Goal: Information Seeking & Learning: Learn about a topic

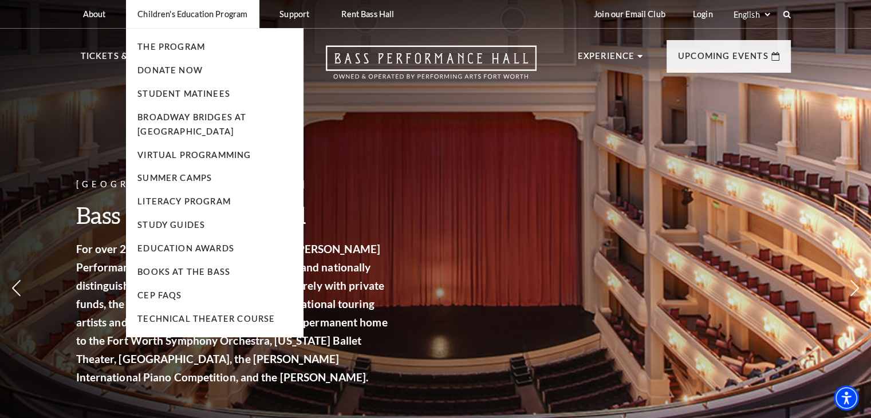
click at [224, 14] on p "Children's Education Program" at bounding box center [192, 14] width 110 height 10
click at [176, 50] on link "The Program" at bounding box center [171, 47] width 68 height 10
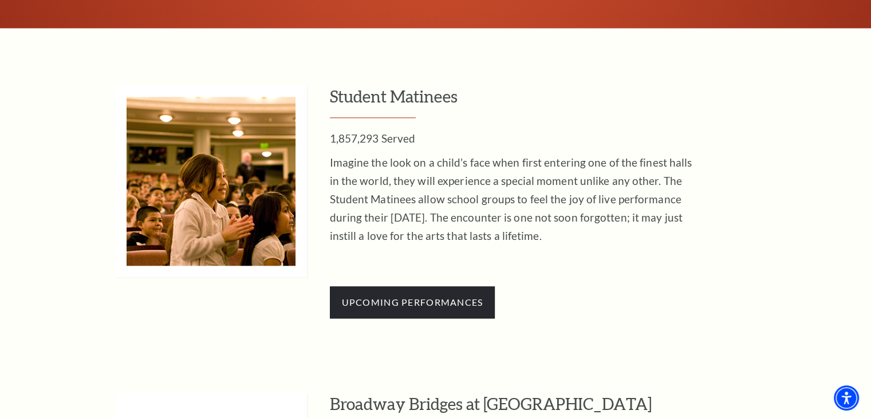
scroll to position [1065, 0]
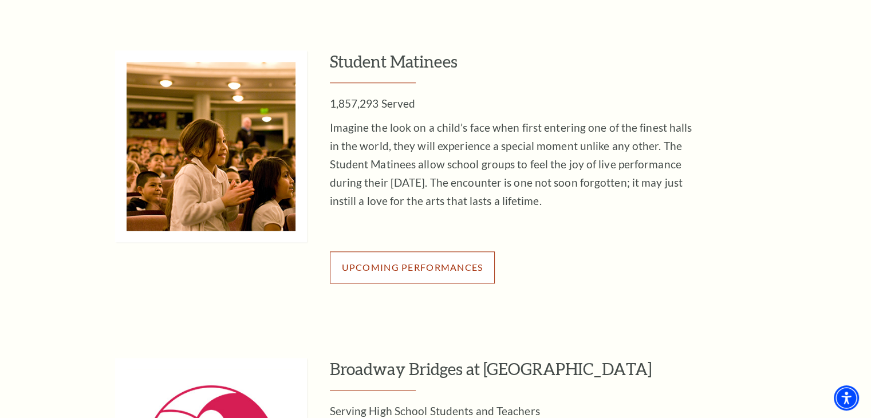
click at [408, 271] on span "Upcoming Performances" at bounding box center [412, 267] width 141 height 11
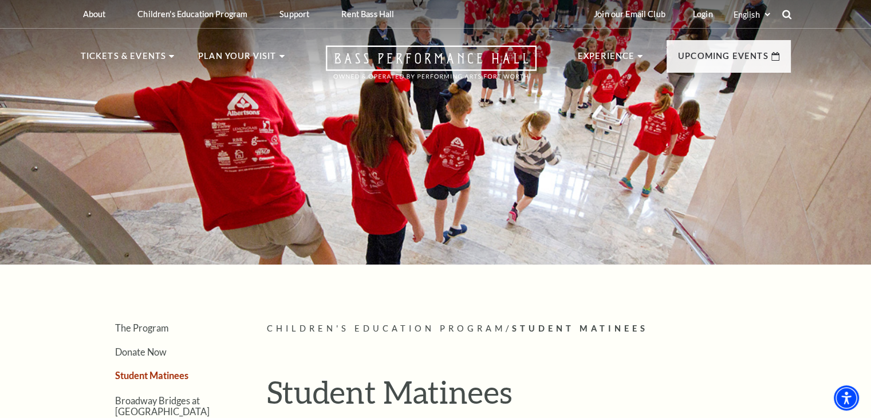
click at [786, 14] on icon at bounding box center [786, 14] width 10 height 10
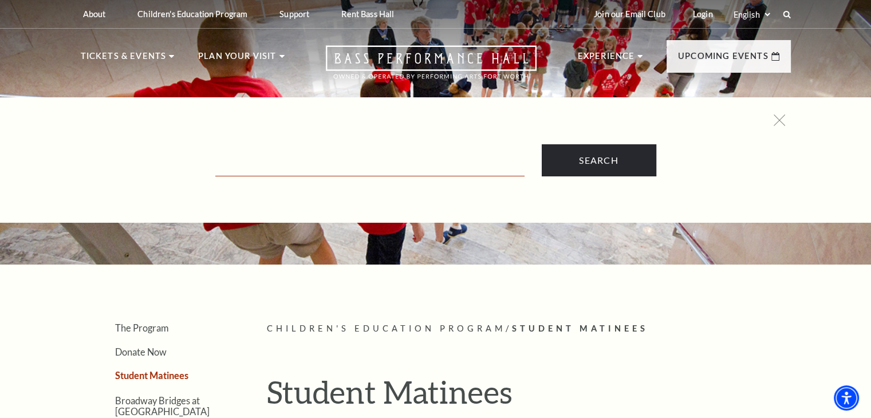
click at [489, 172] on input "Text field" at bounding box center [369, 164] width 309 height 23
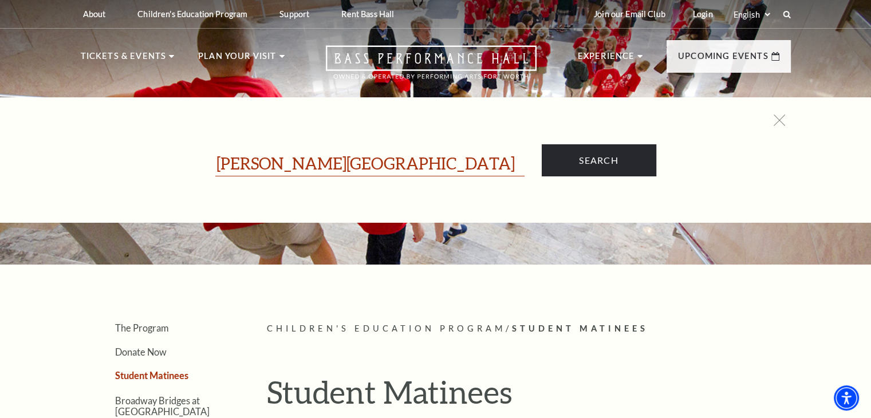
type input "[PERSON_NAME][GEOGRAPHIC_DATA]"
click at [541, 144] on input "Search" at bounding box center [598, 160] width 114 height 32
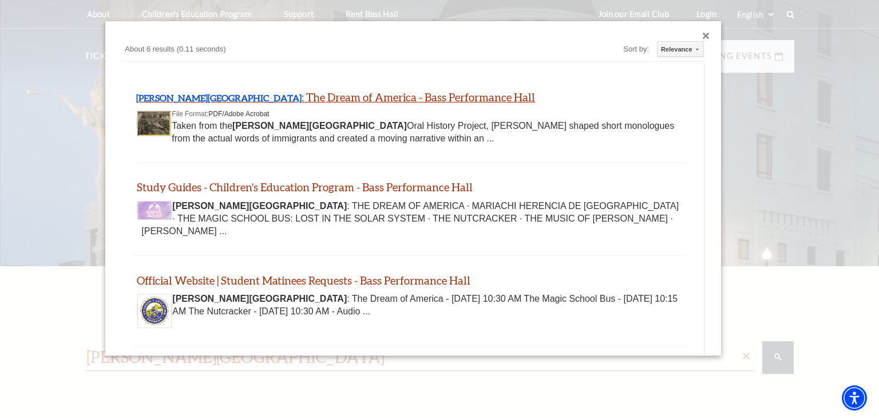
click at [364, 94] on link "Ellis Island : The Dream of America - Bass Performance Hall" at bounding box center [335, 96] width 399 height 13
